Goal: Understand process/instructions: Learn about a topic

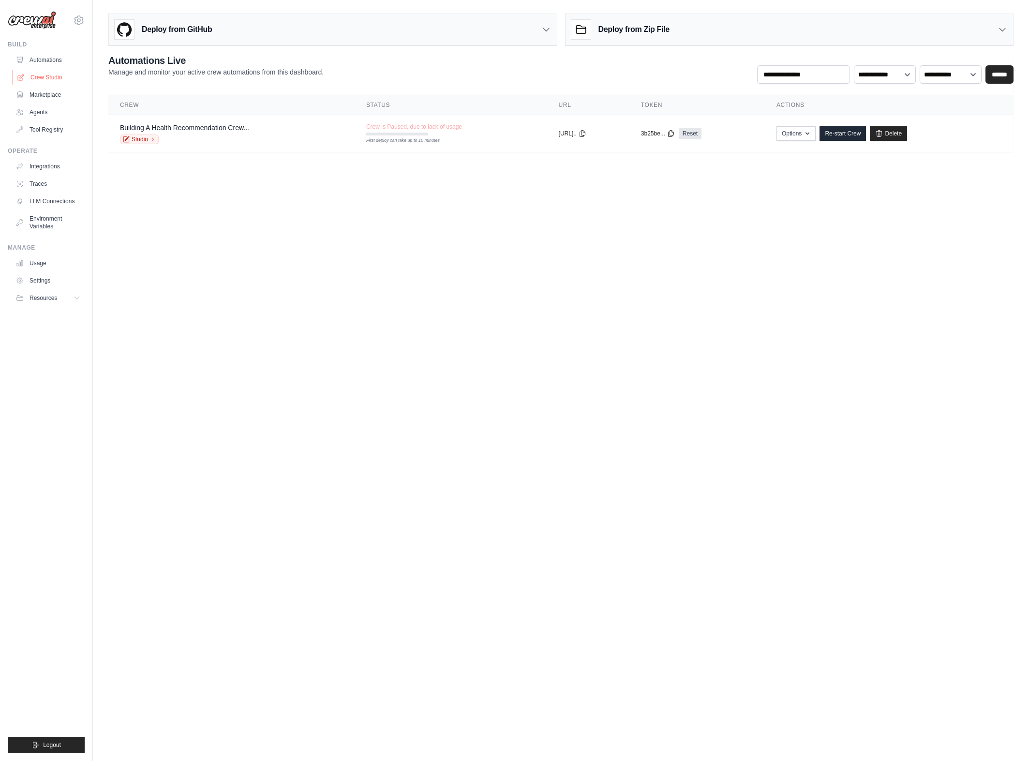
click at [48, 75] on link "Crew Studio" at bounding box center [49, 77] width 73 height 15
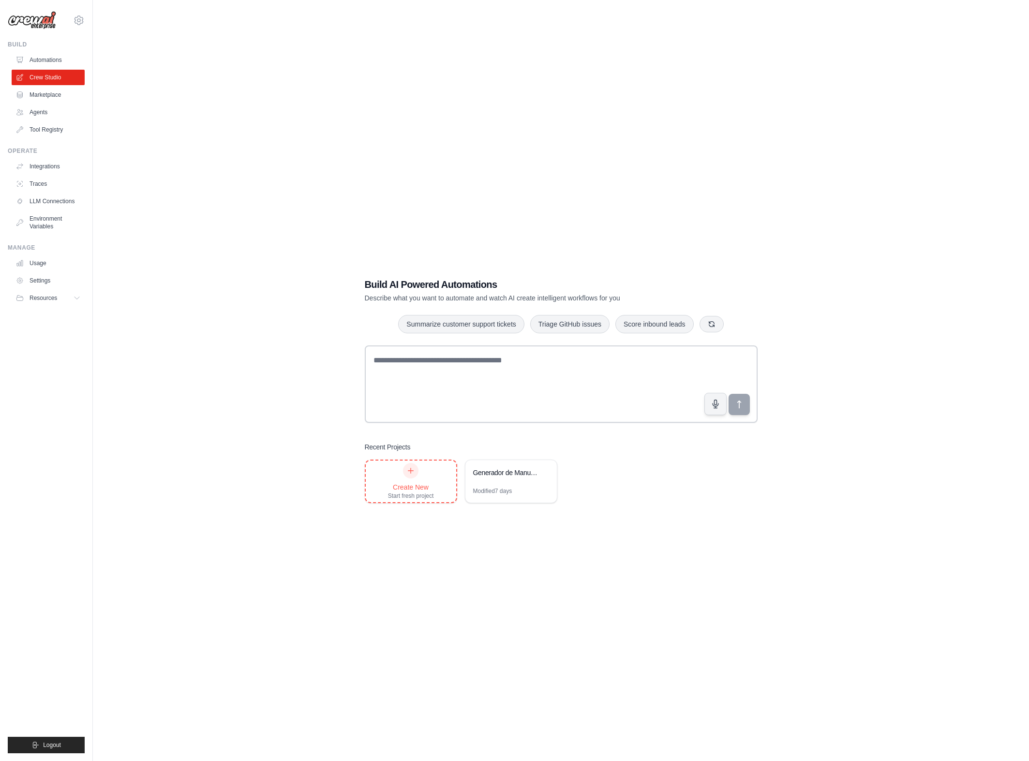
click at [414, 465] on div at bounding box center [410, 470] width 15 height 15
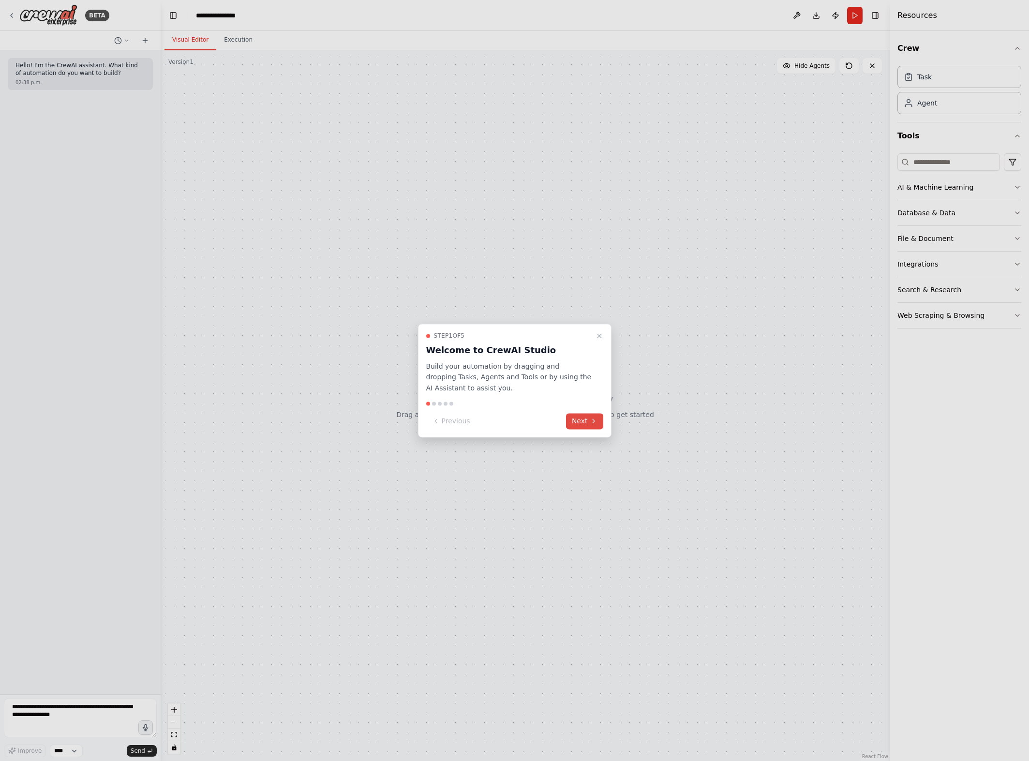
click at [585, 424] on button "Next" at bounding box center [584, 421] width 37 height 16
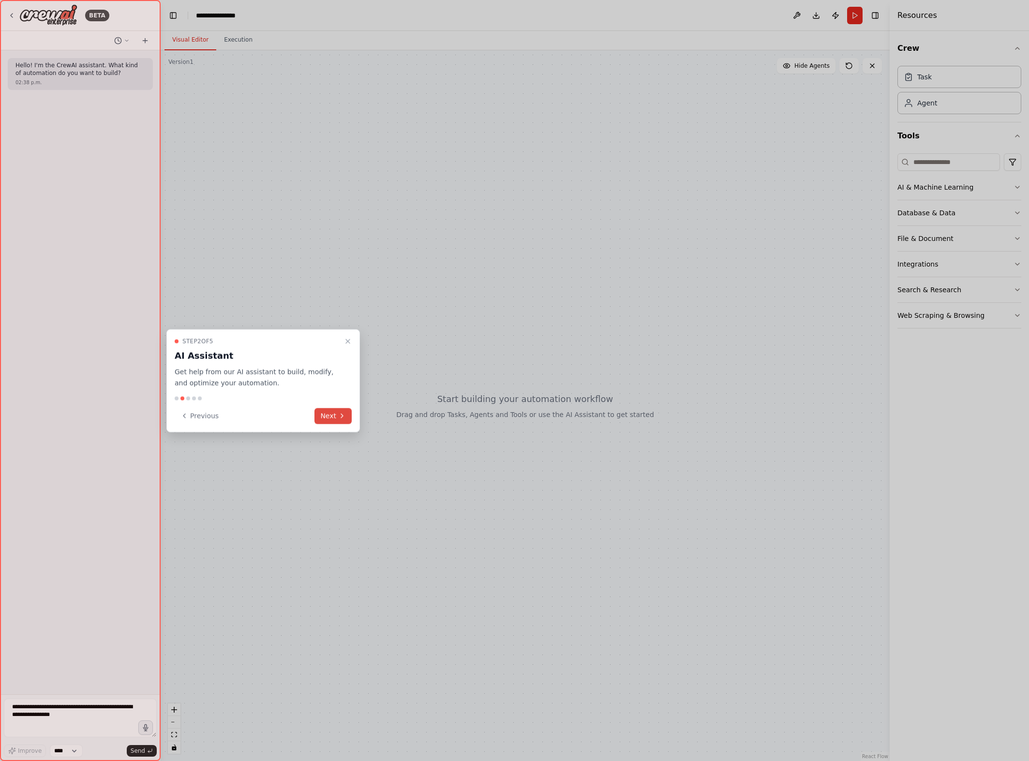
click at [326, 417] on button "Next" at bounding box center [332, 416] width 37 height 16
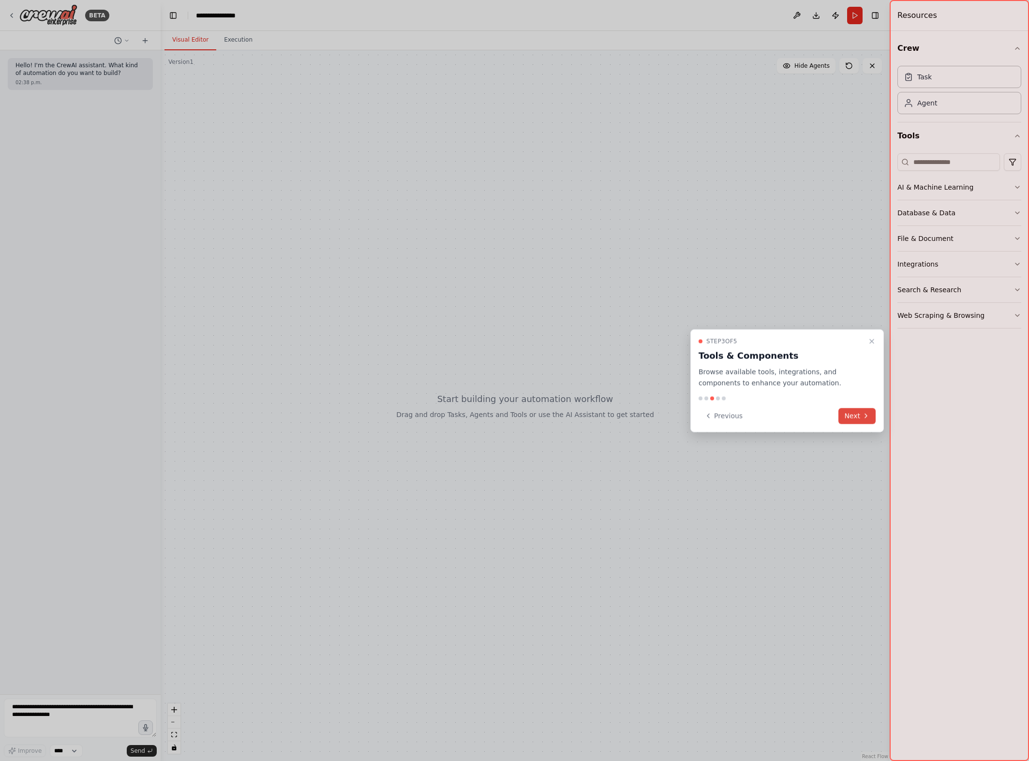
click at [865, 416] on icon at bounding box center [866, 416] width 8 height 8
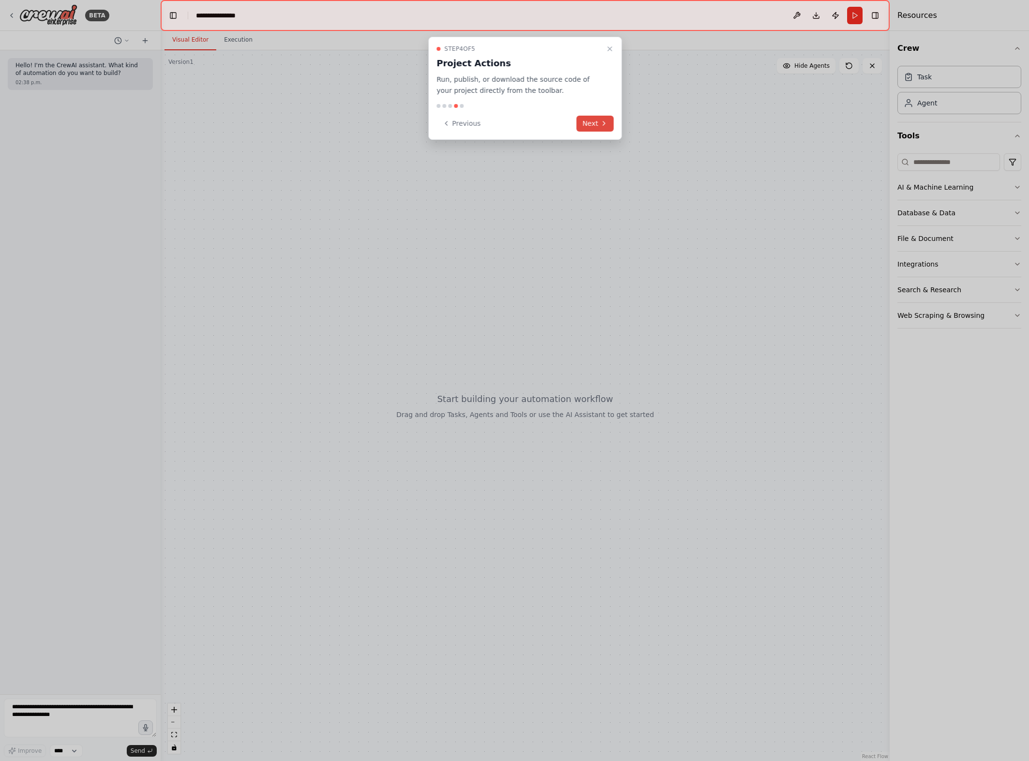
click at [590, 121] on button "Next" at bounding box center [594, 124] width 37 height 16
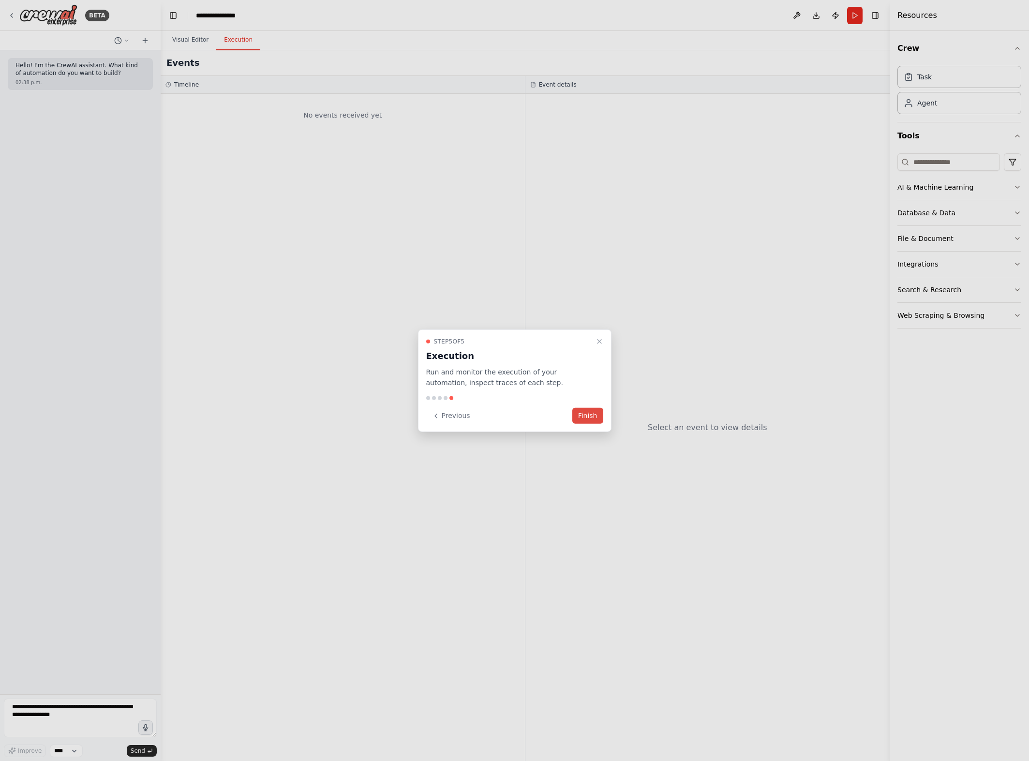
click at [593, 420] on button "Finish" at bounding box center [587, 416] width 31 height 16
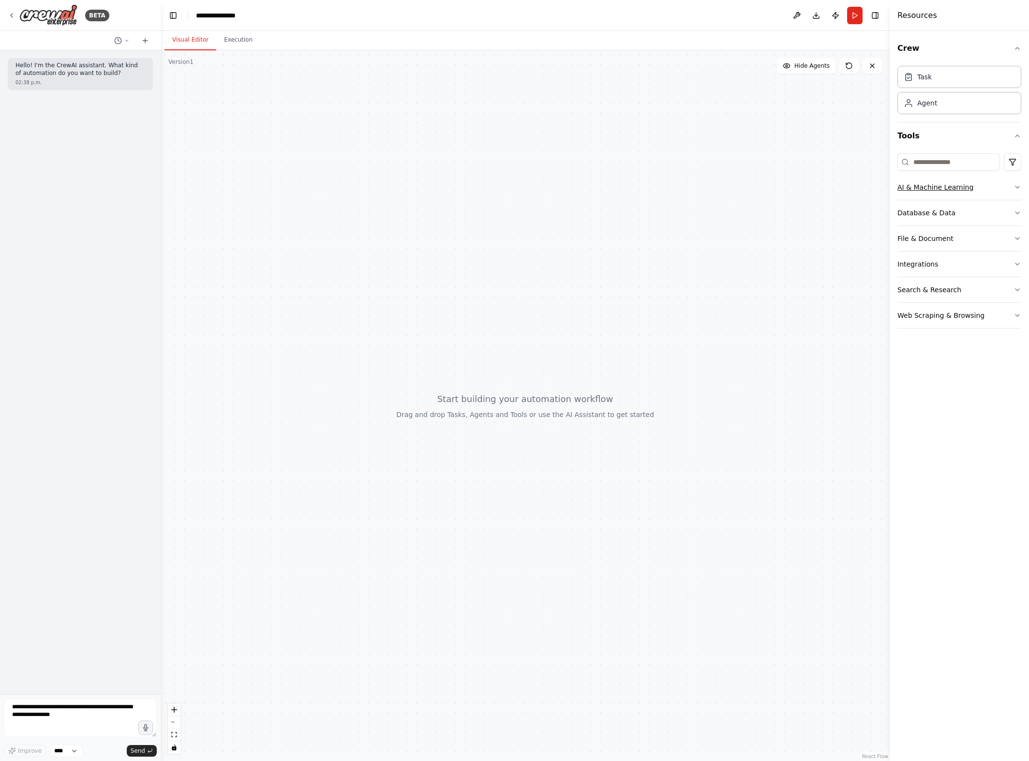
click at [1001, 188] on button "AI & Machine Learning" at bounding box center [959, 187] width 124 height 25
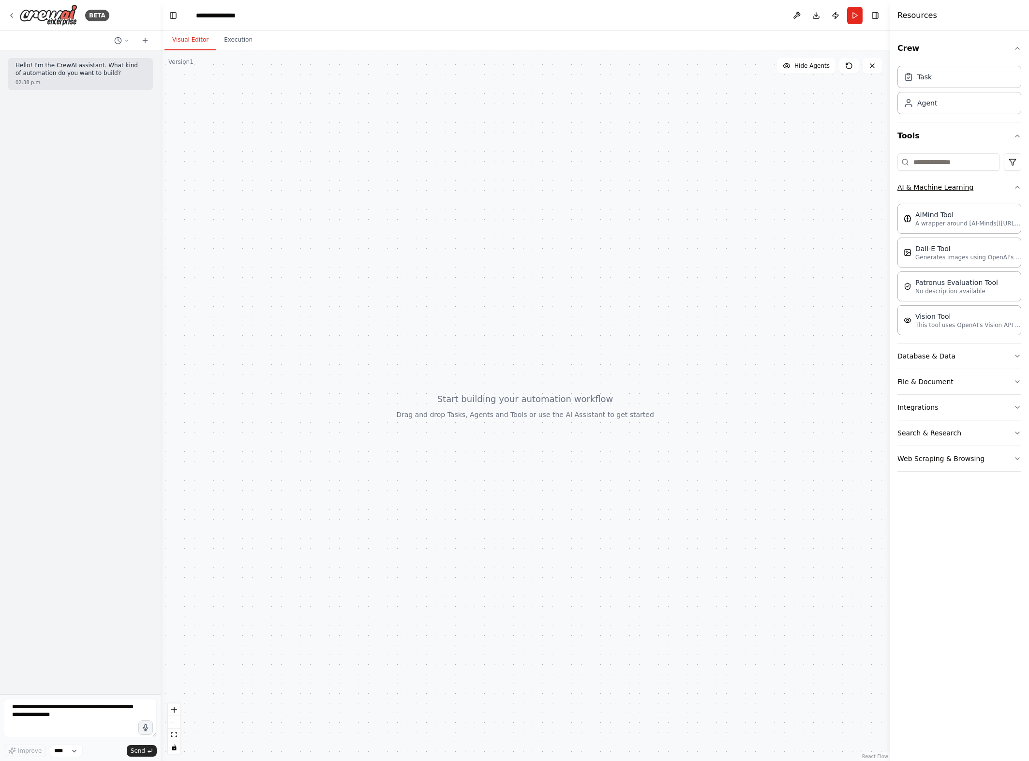
click at [1001, 188] on button "AI & Machine Learning" at bounding box center [959, 187] width 124 height 25
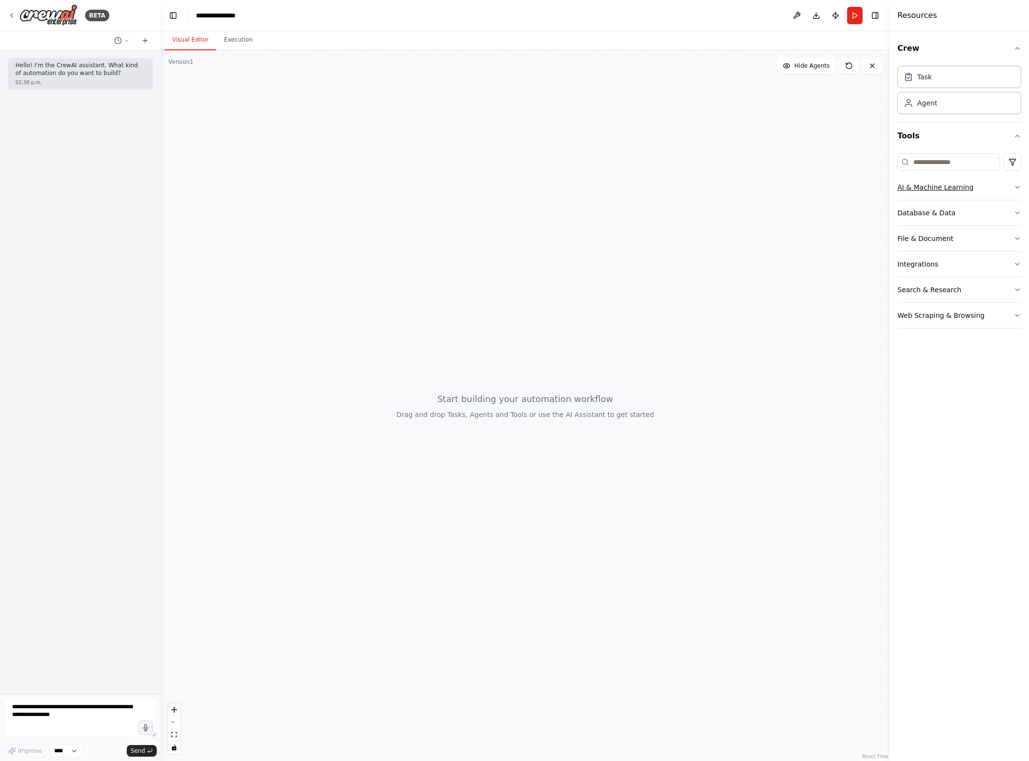
click at [1001, 188] on button "AI & Machine Learning" at bounding box center [959, 187] width 124 height 25
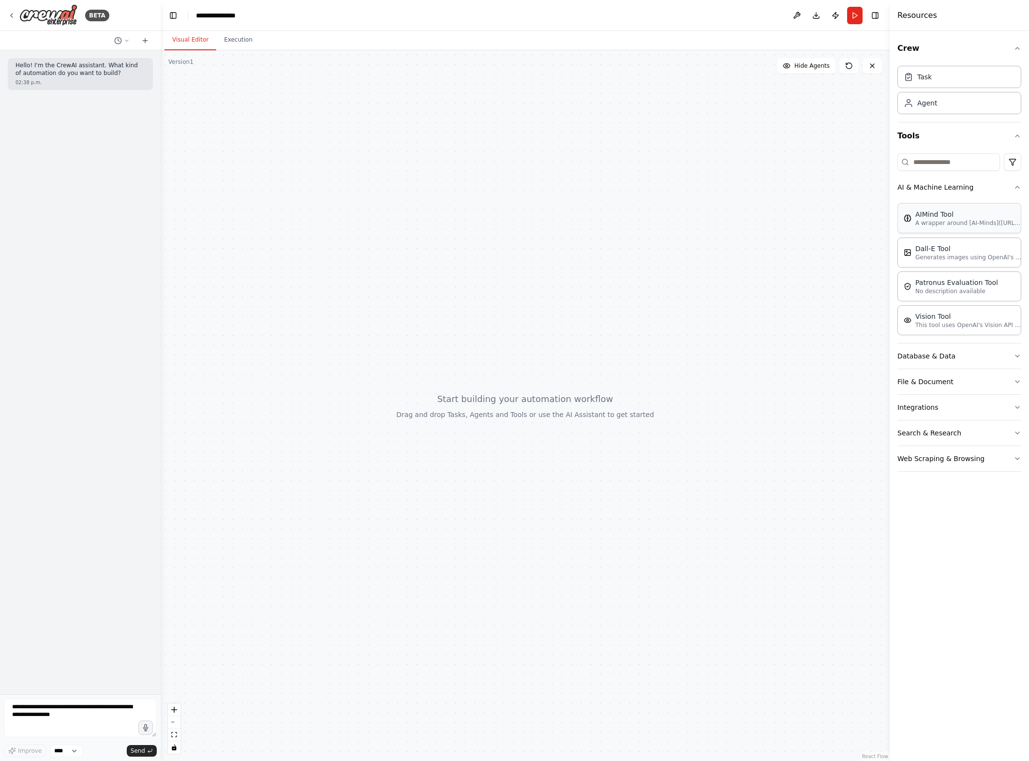
click at [978, 229] on div "AIMind Tool A wrapper around [AI-Minds](https://mindsdb.com/minds). Useful for …" at bounding box center [959, 218] width 124 height 30
click at [930, 217] on div "AIMind Tool" at bounding box center [968, 214] width 106 height 10
click at [986, 228] on div "AIMind Tool A wrapper around [AI-Minds](https://mindsdb.com/minds). Useful for …" at bounding box center [959, 218] width 124 height 30
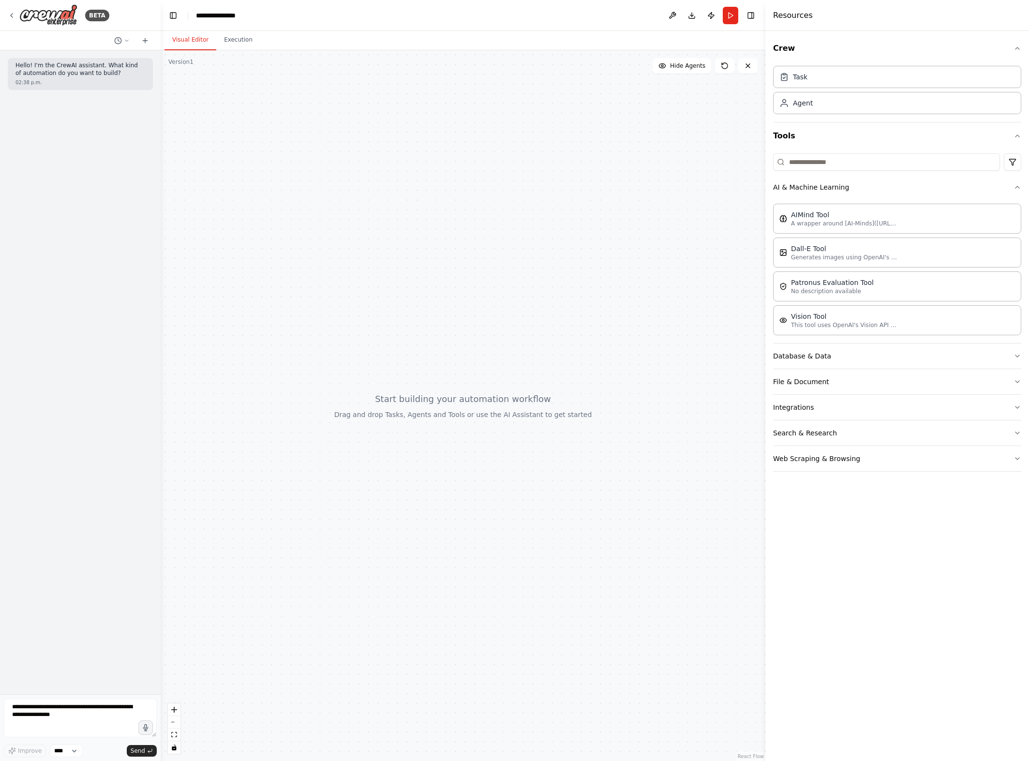
drag, startPoint x: 890, startPoint y: 242, endPoint x: 765, endPoint y: 260, distance: 126.5
click at [765, 260] on div at bounding box center [767, 380] width 4 height 761
click at [842, 217] on div "AIMind Tool" at bounding box center [844, 214] width 106 height 10
drag, startPoint x: 827, startPoint y: 226, endPoint x: 820, endPoint y: 254, distance: 28.6
click at [822, 354] on button "Database & Data" at bounding box center [897, 355] width 248 height 25
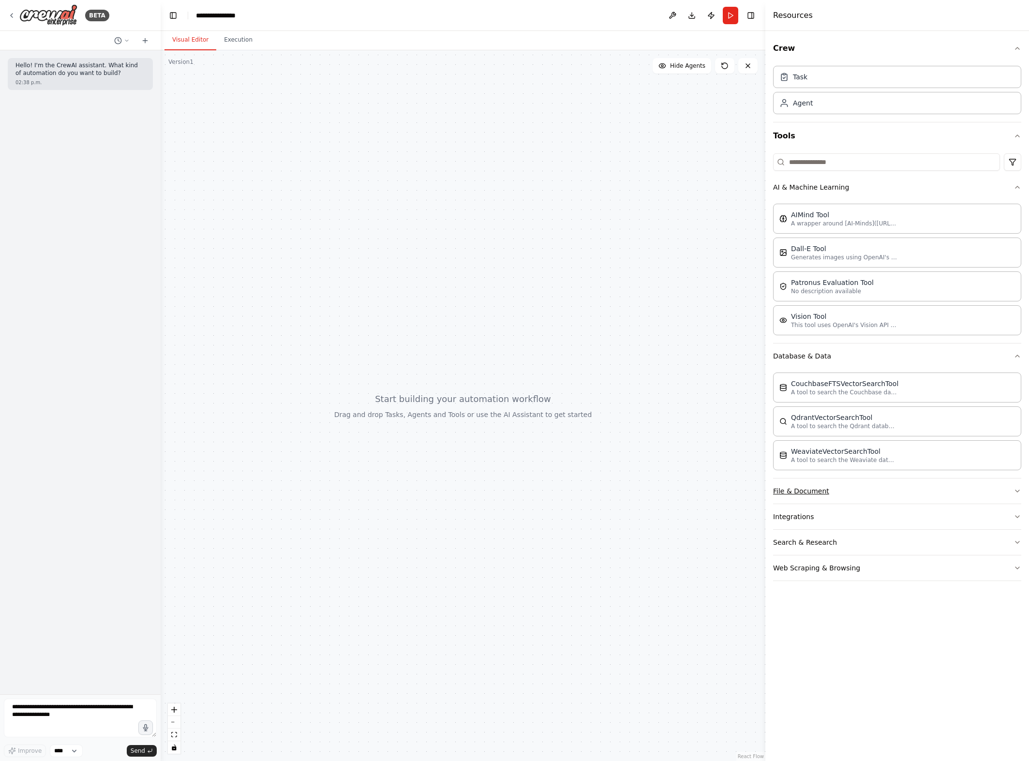
click at [867, 488] on button "File & Document" at bounding box center [897, 490] width 248 height 25
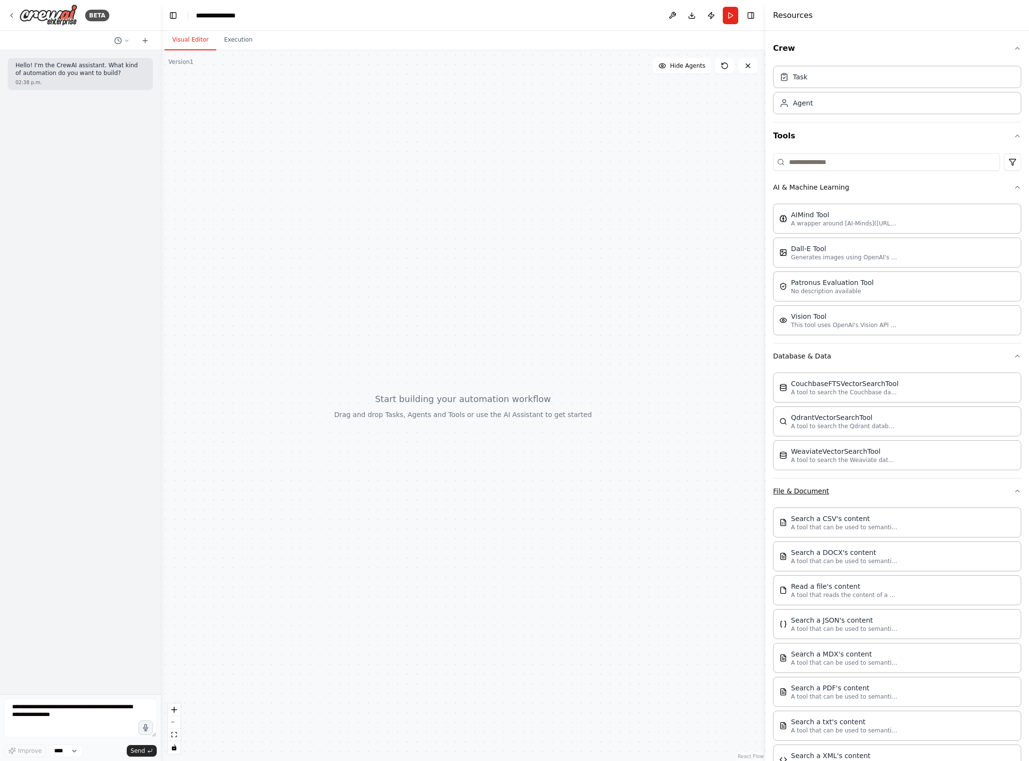
scroll to position [114, 0]
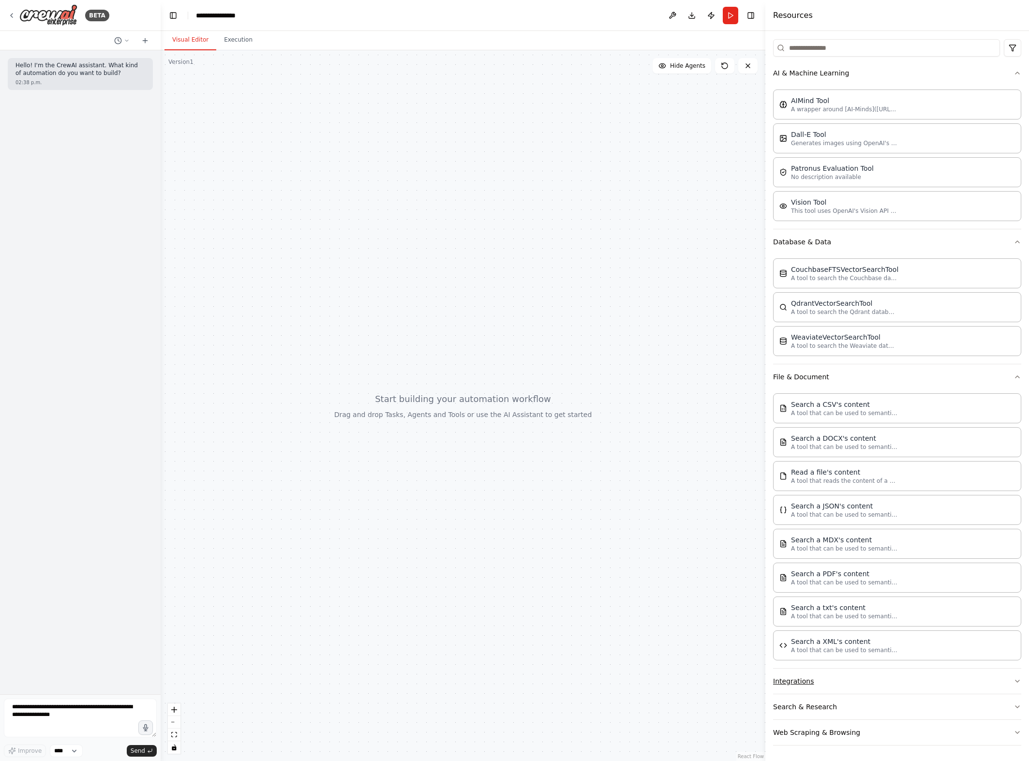
click at [854, 686] on button "Integrations" at bounding box center [897, 680] width 248 height 25
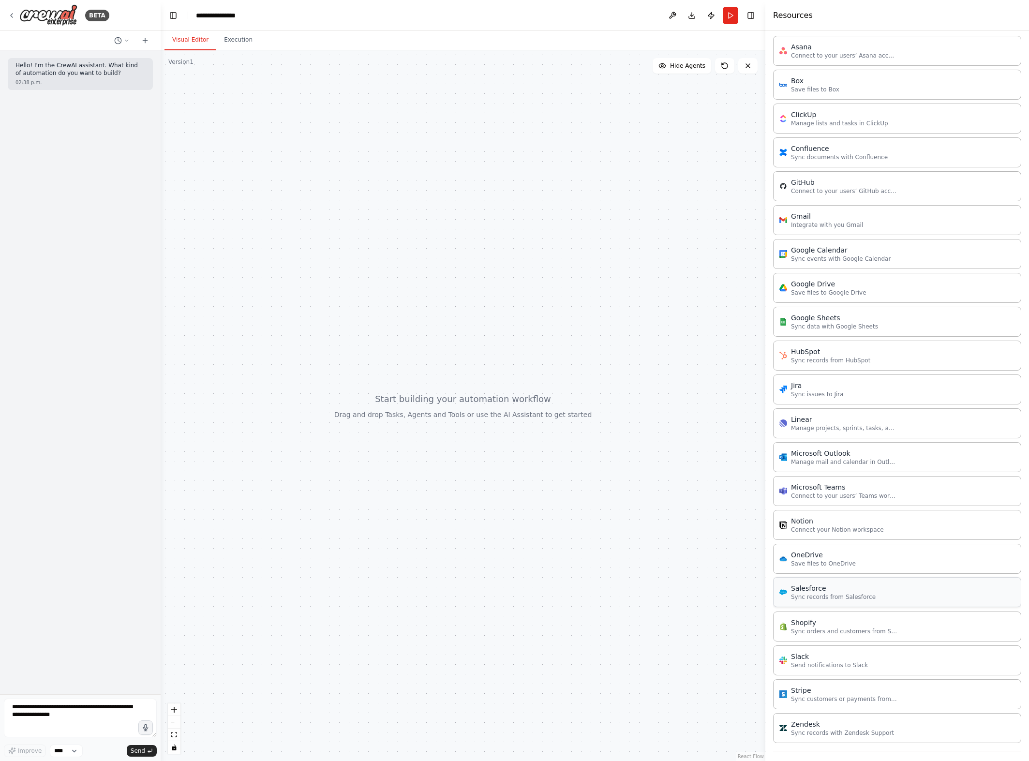
scroll to position [833, 0]
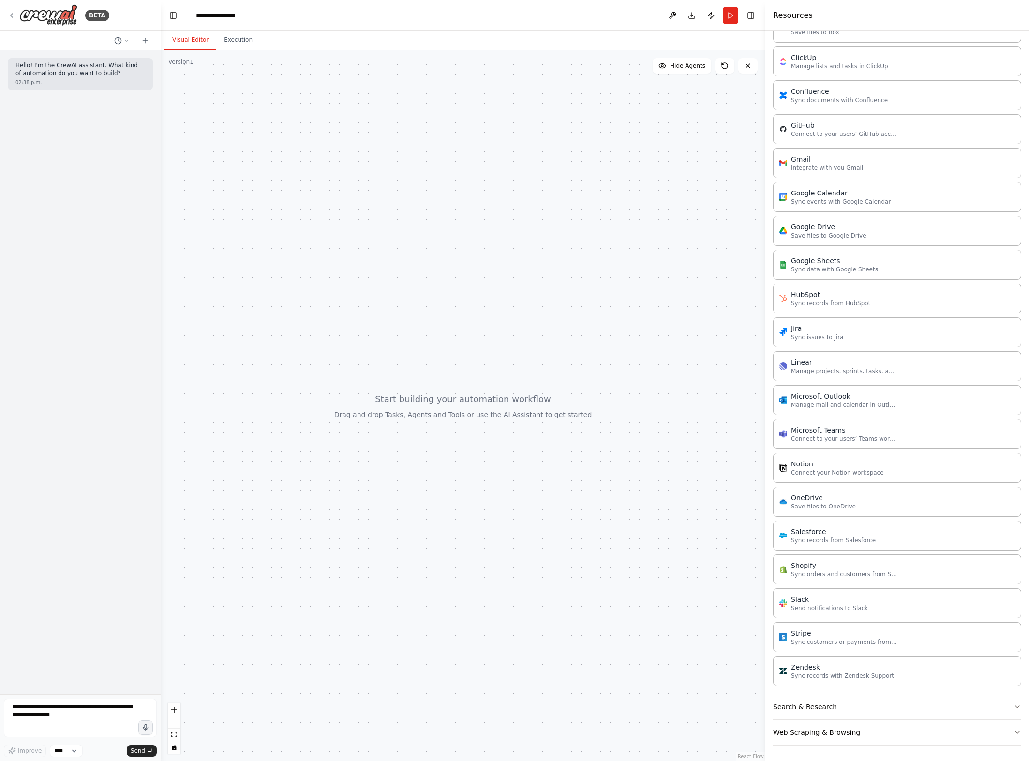
click at [842, 708] on button "Search & Research" at bounding box center [897, 706] width 248 height 25
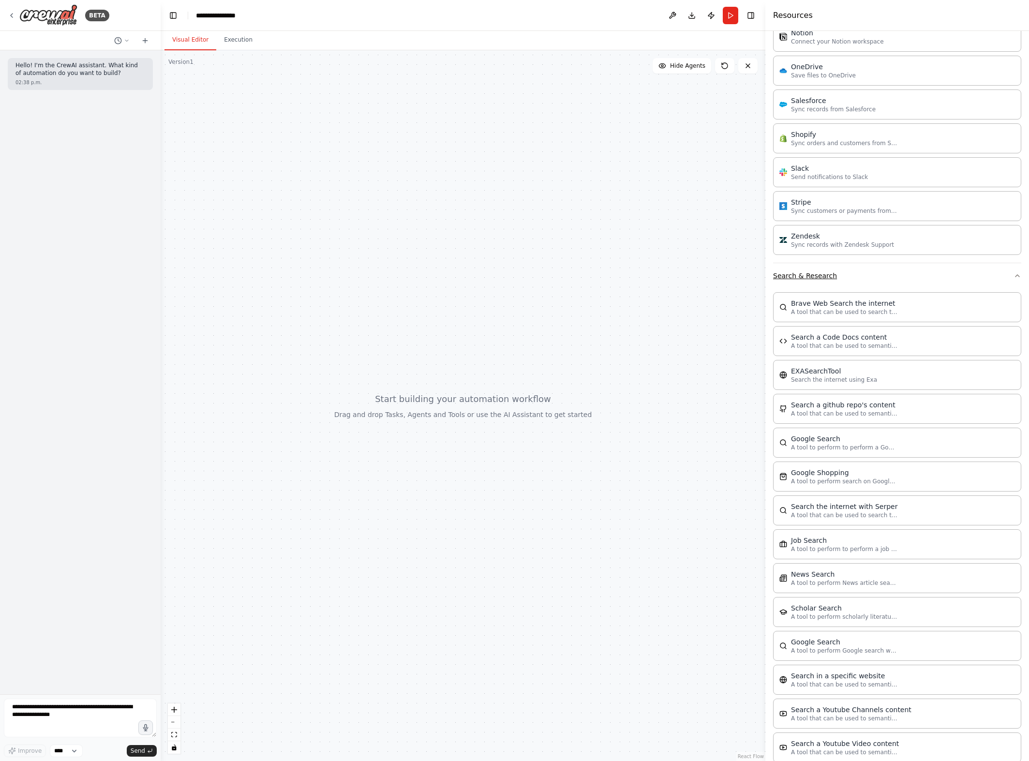
scroll to position [1314, 0]
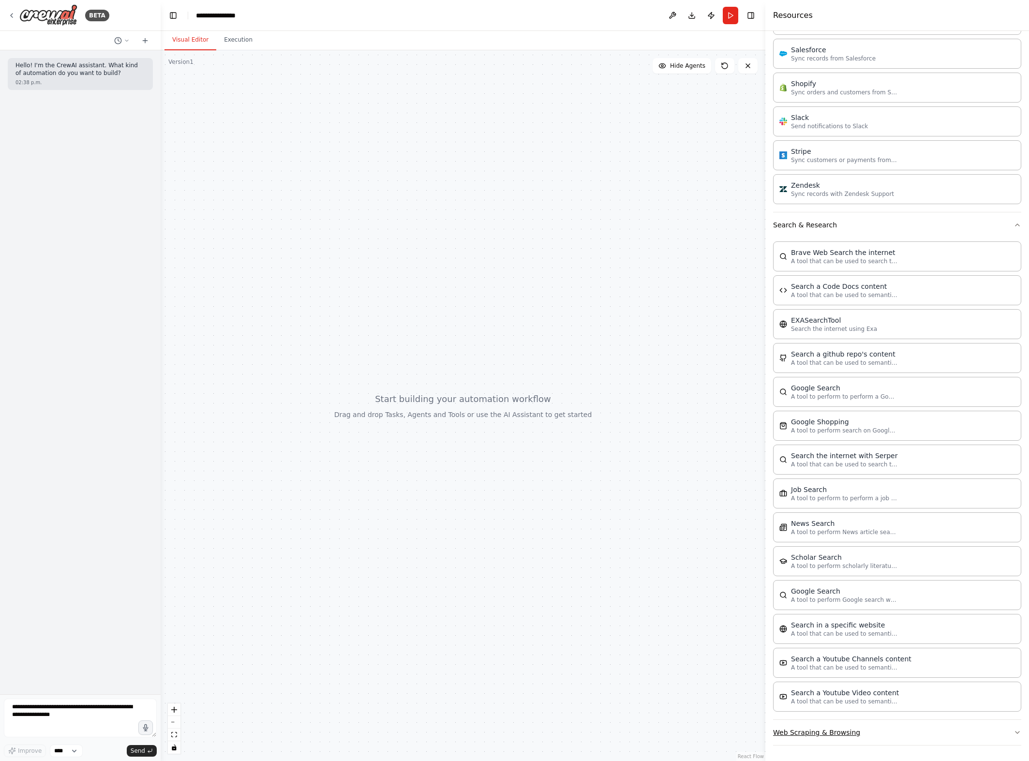
click at [823, 742] on button "Web Scraping & Browsing" at bounding box center [897, 732] width 248 height 25
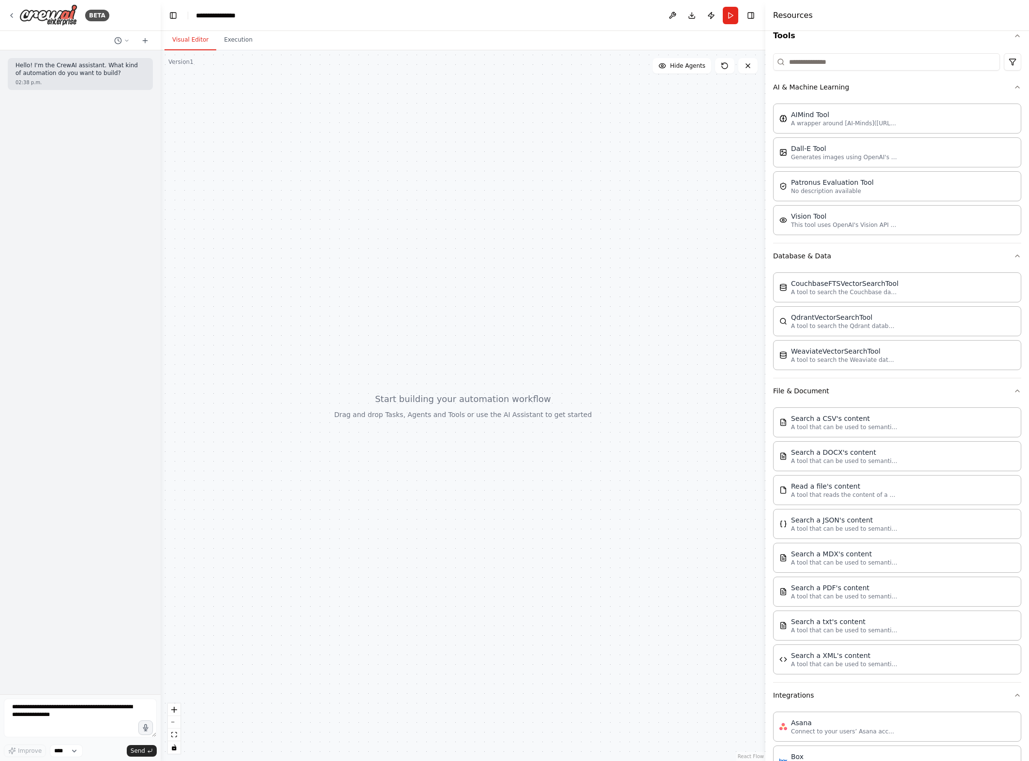
scroll to position [0, 0]
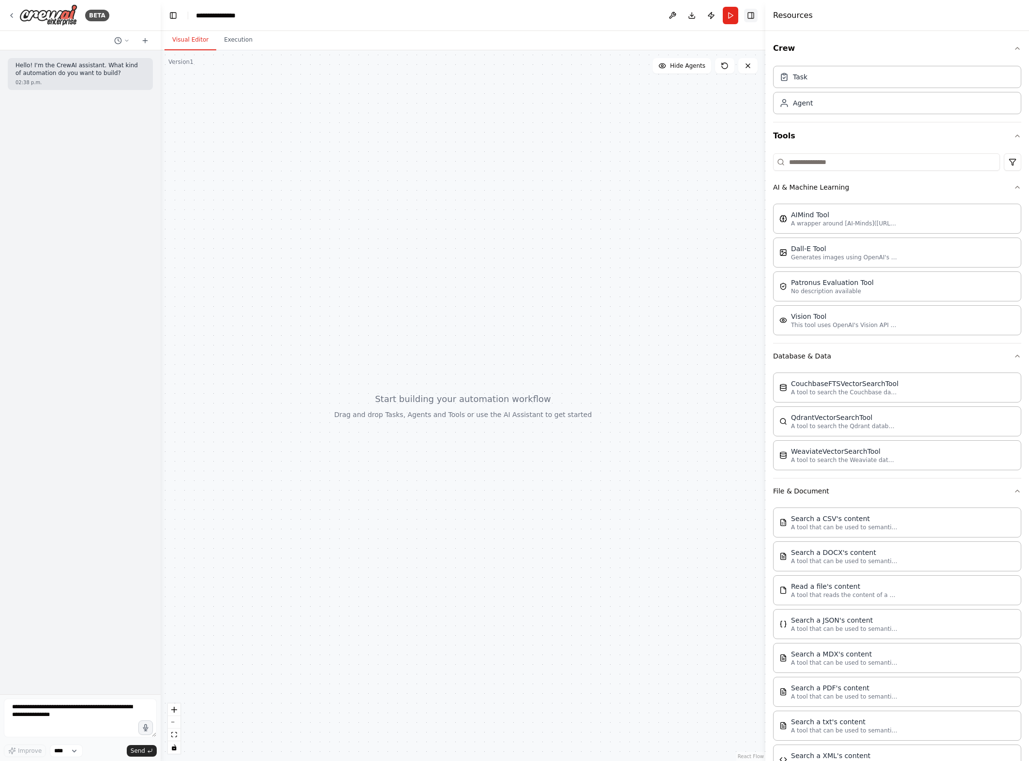
click at [753, 17] on button "Toggle Right Sidebar" at bounding box center [751, 16] width 14 height 14
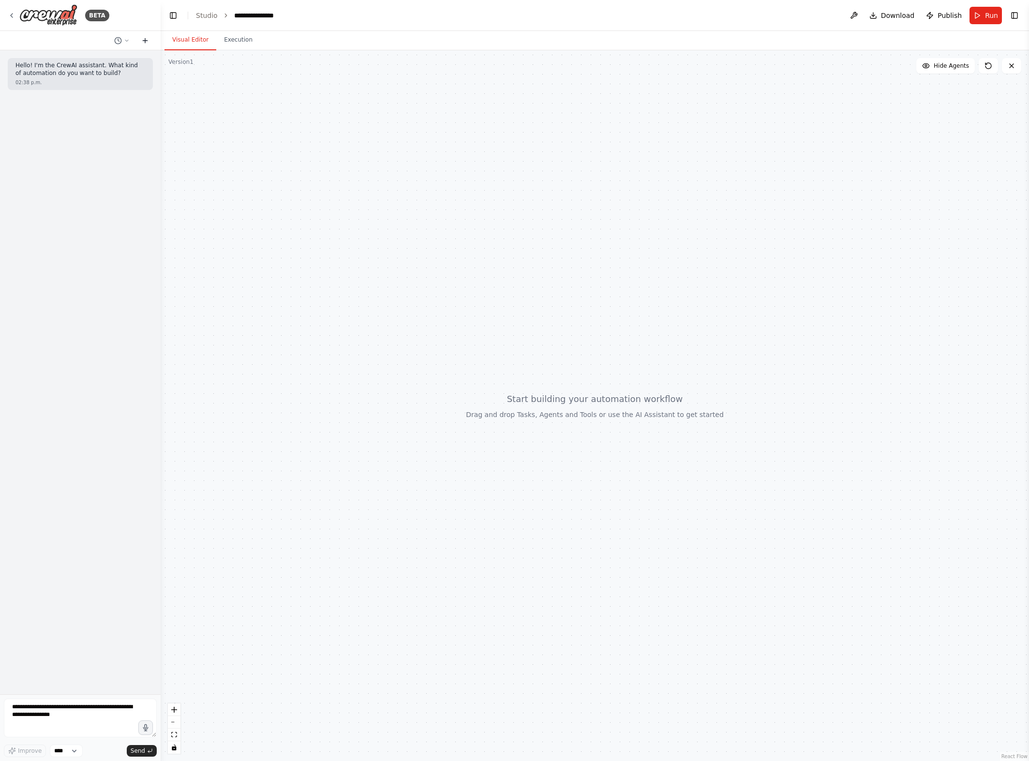
click at [146, 37] on icon at bounding box center [145, 41] width 8 height 8
click at [1015, 14] on button "Toggle Right Sidebar" at bounding box center [1014, 16] width 14 height 14
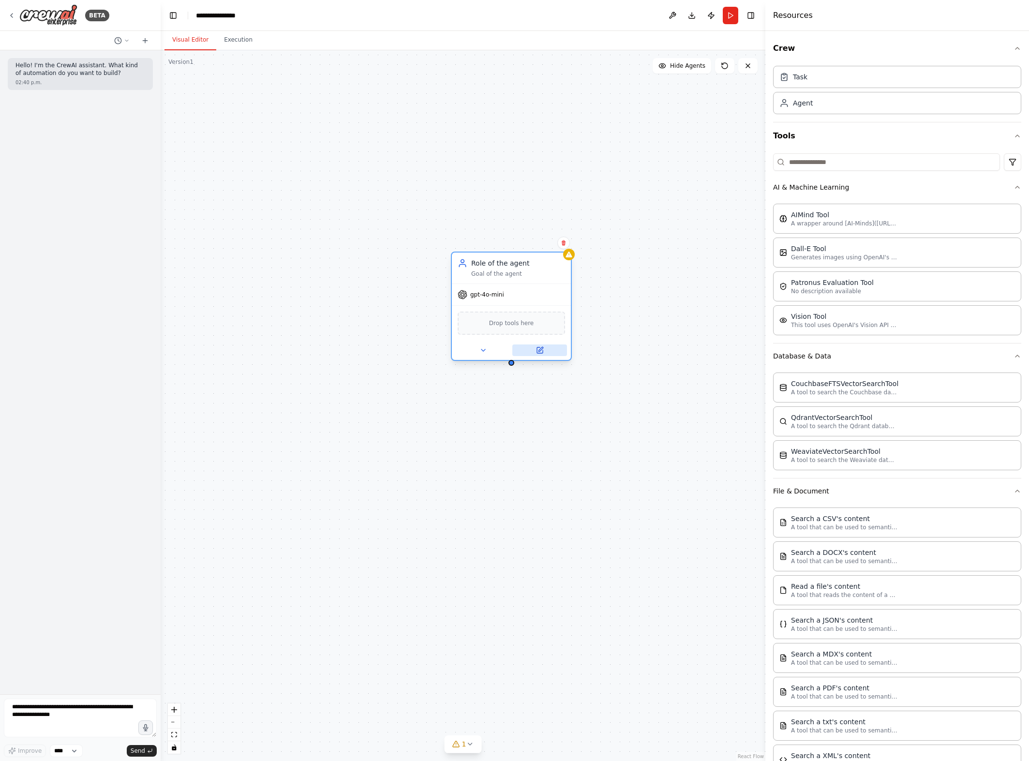
click at [533, 350] on button at bounding box center [539, 350] width 55 height 12
click at [530, 356] on div at bounding box center [511, 349] width 119 height 19
click at [534, 349] on button at bounding box center [539, 350] width 55 height 12
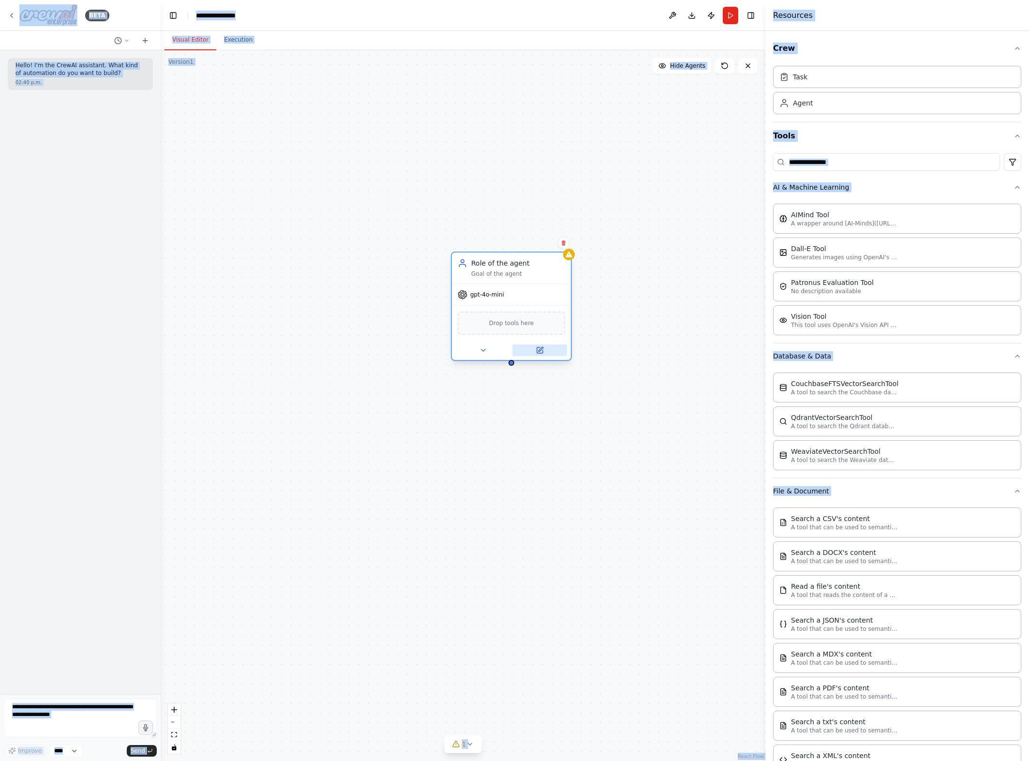
click at [538, 353] on icon at bounding box center [540, 350] width 6 height 6
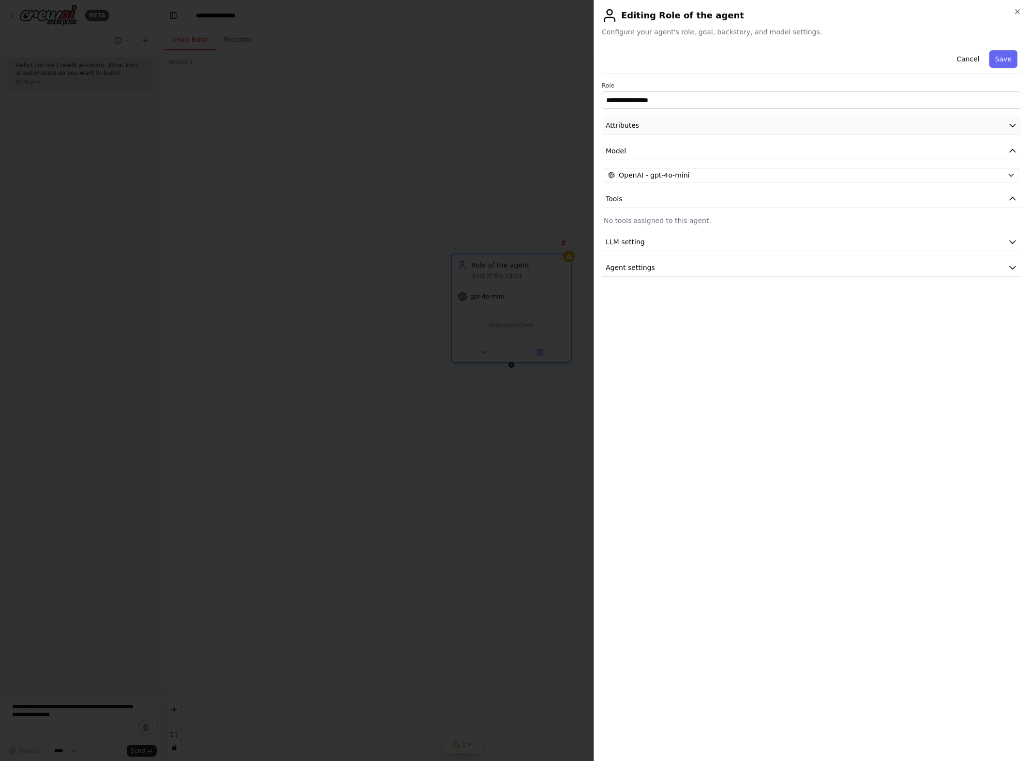
click at [642, 123] on button "Attributes" at bounding box center [811, 126] width 419 height 18
click at [636, 303] on button "Model" at bounding box center [811, 304] width 419 height 18
click at [640, 356] on button "Tools" at bounding box center [811, 352] width 419 height 18
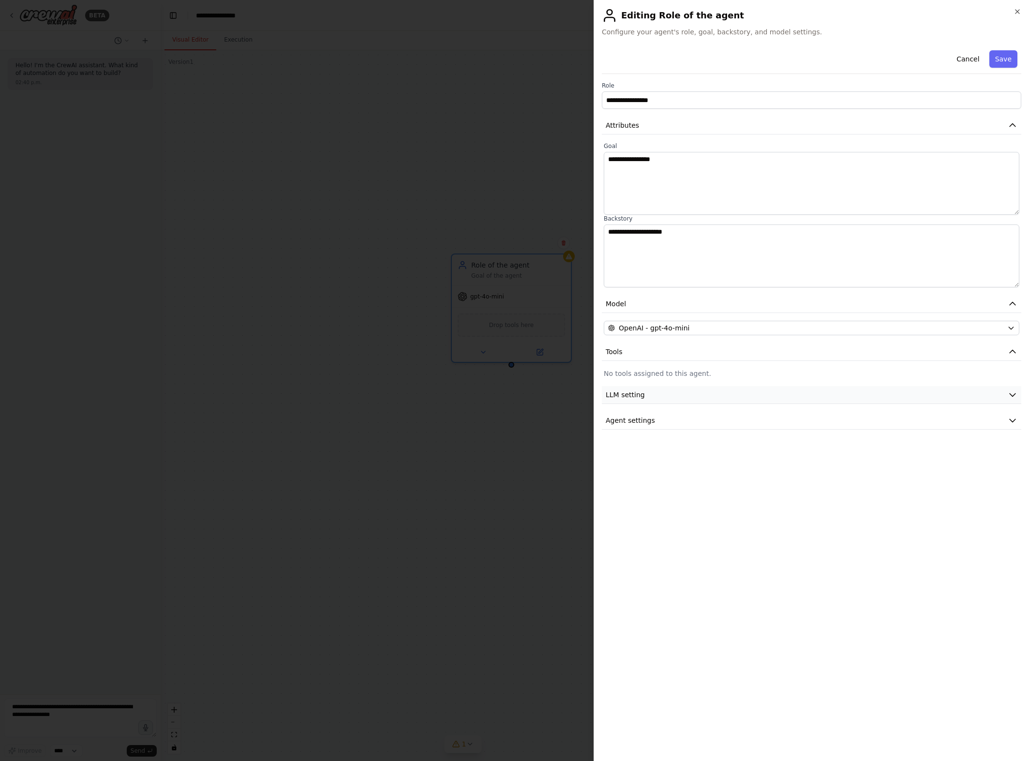
click at [653, 397] on button "LLM setting" at bounding box center [811, 395] width 419 height 18
click at [644, 486] on span "Agent settings" at bounding box center [629, 490] width 49 height 10
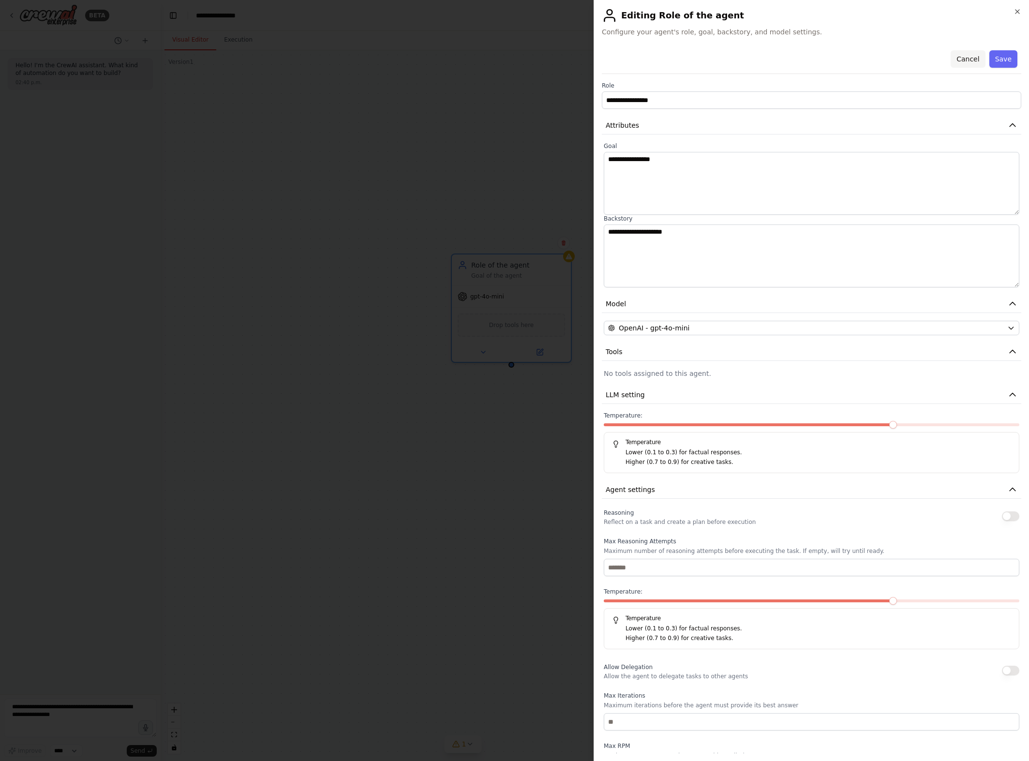
click at [972, 53] on button "Cancel" at bounding box center [967, 58] width 34 height 17
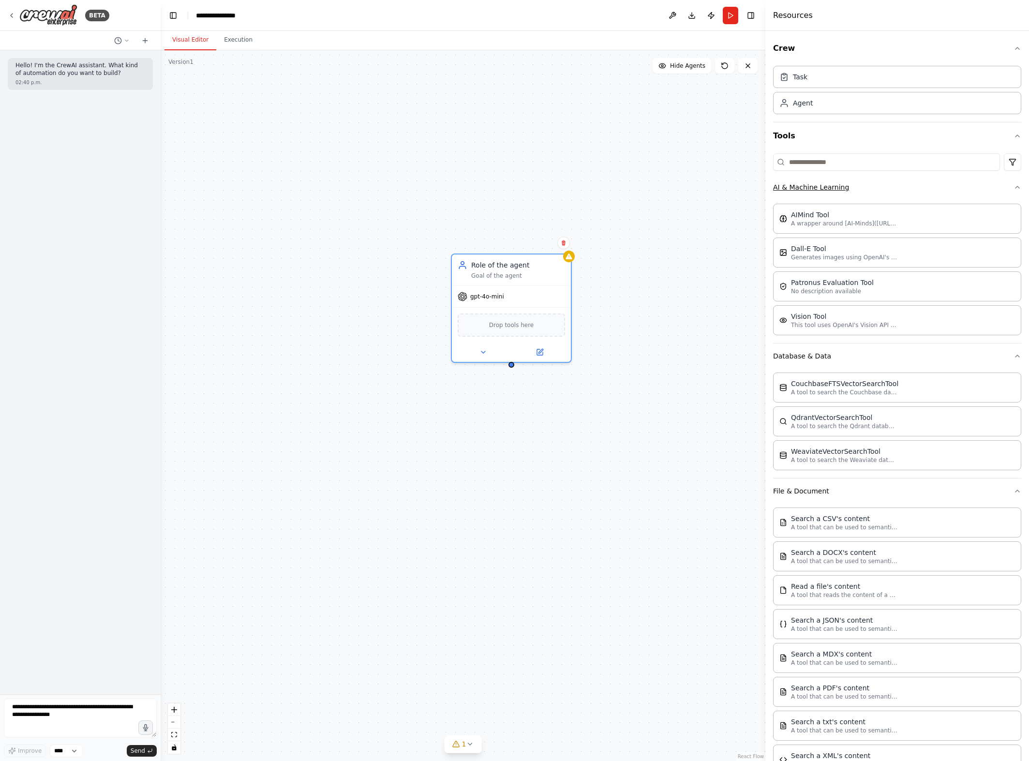
click at [959, 186] on button "AI & Machine Learning" at bounding box center [897, 187] width 248 height 25
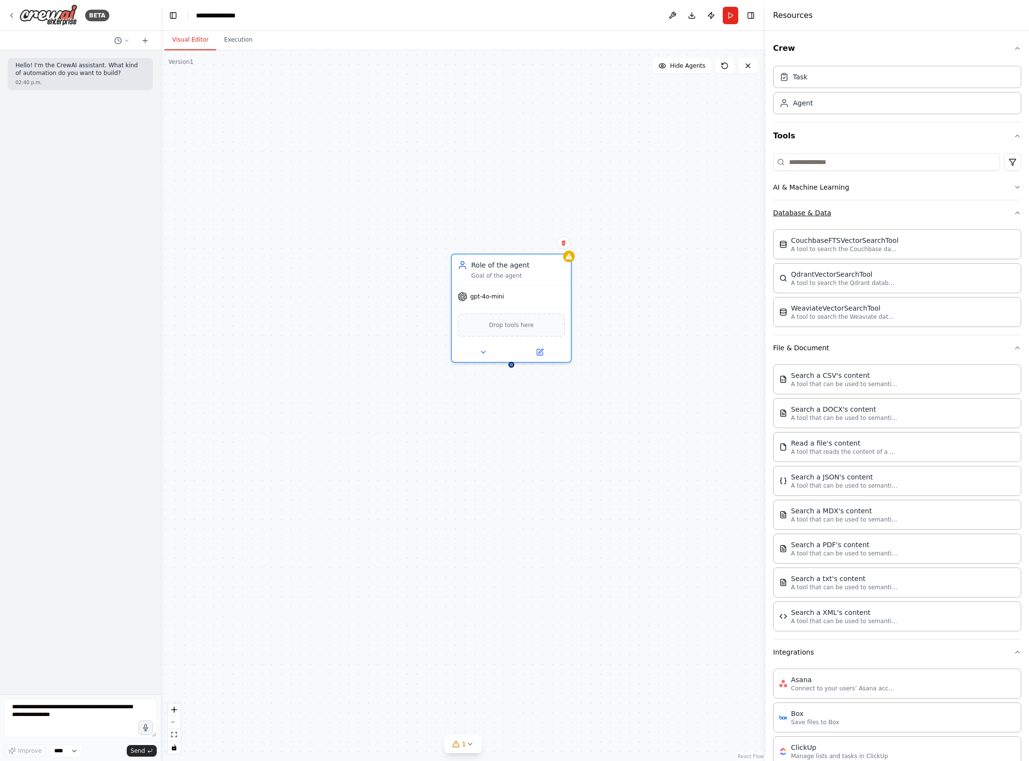
click at [911, 218] on button "Database & Data" at bounding box center [897, 212] width 248 height 25
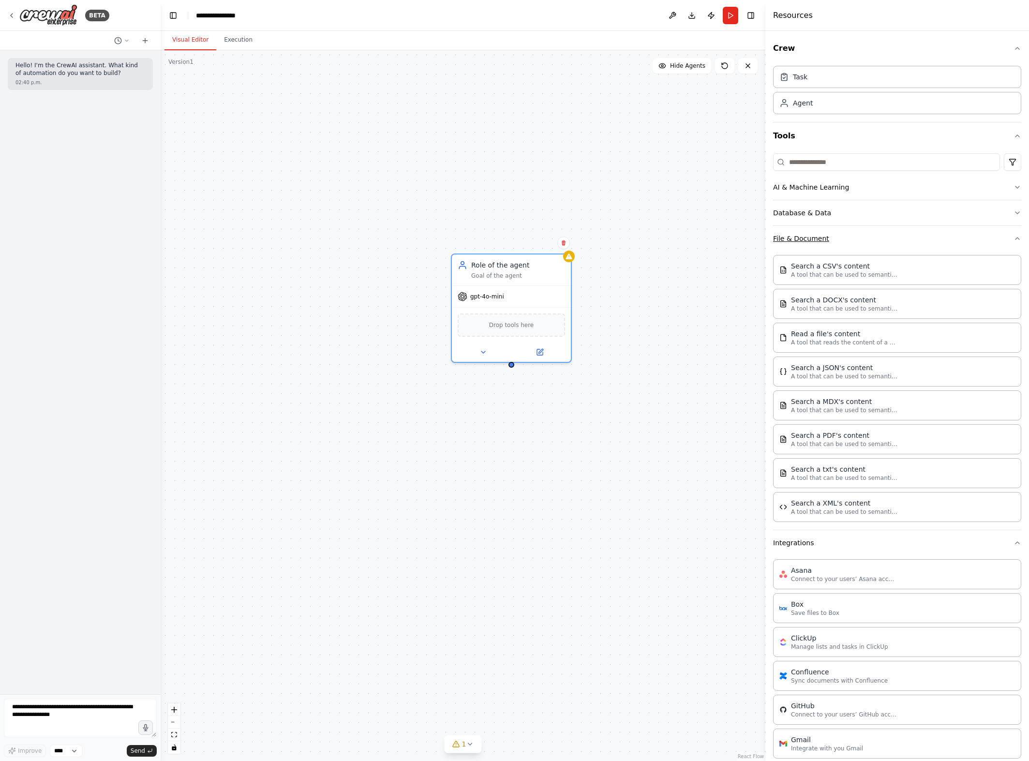
click at [937, 241] on button "File & Document" at bounding box center [897, 238] width 248 height 25
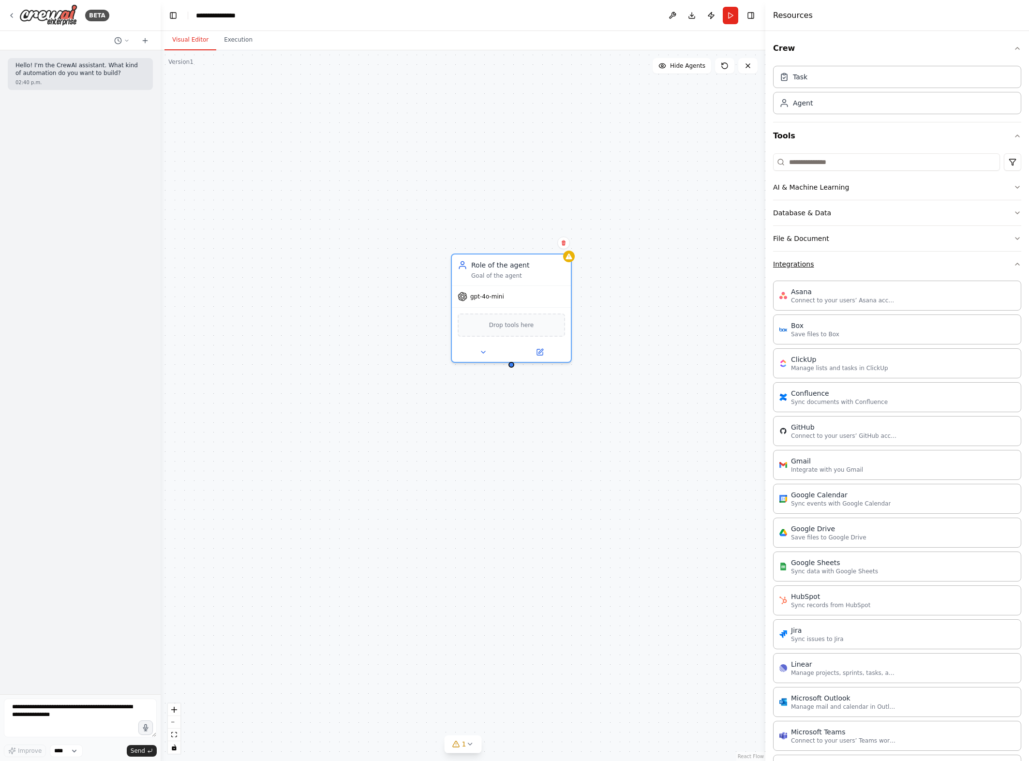
click at [909, 268] on button "Integrations" at bounding box center [897, 263] width 248 height 25
